Goal: Task Accomplishment & Management: Complete application form

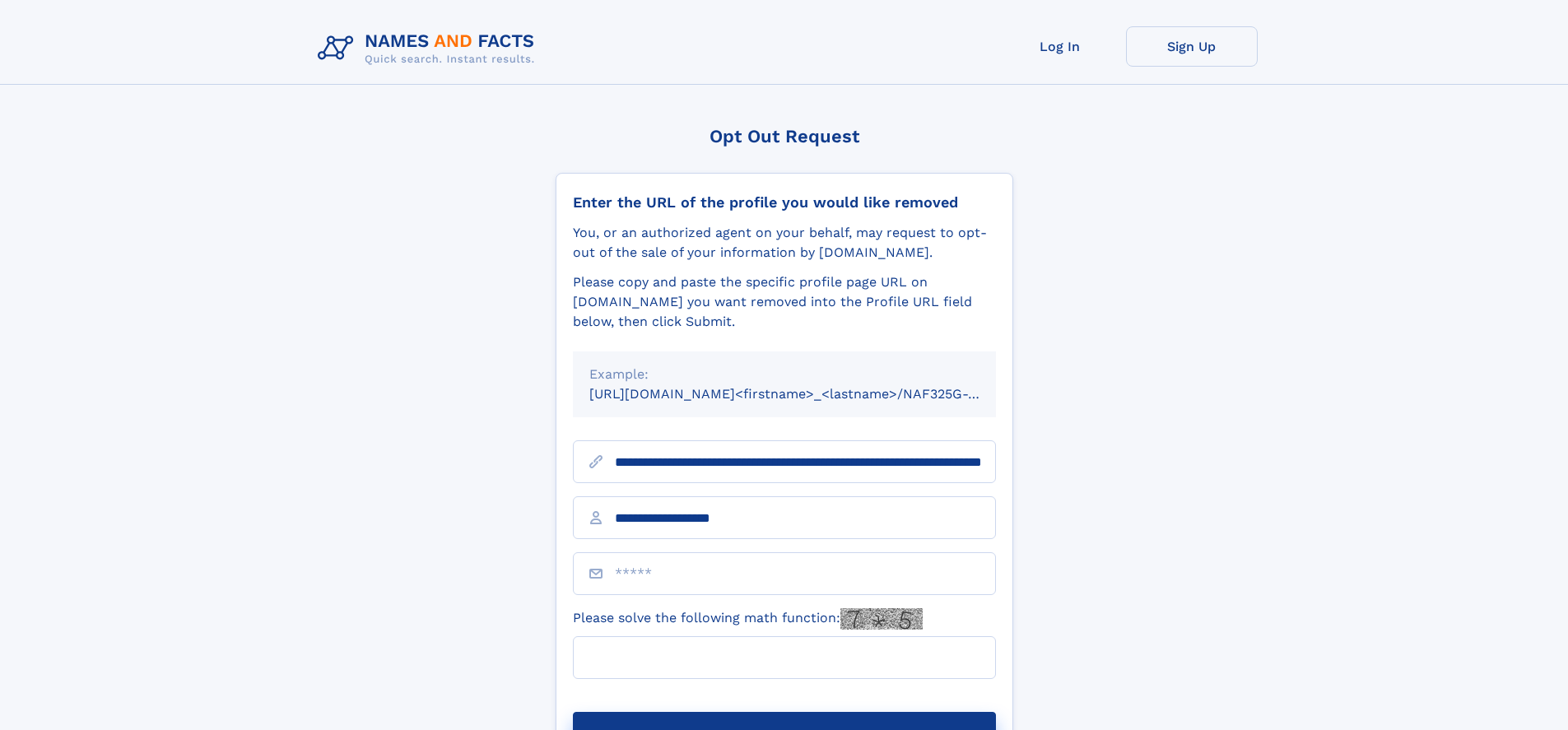
type input "**********"
type input "**"
click at [783, 711] on button "Submit Opt Out Request" at bounding box center [784, 738] width 423 height 53
